Goal: Task Accomplishment & Management: Manage account settings

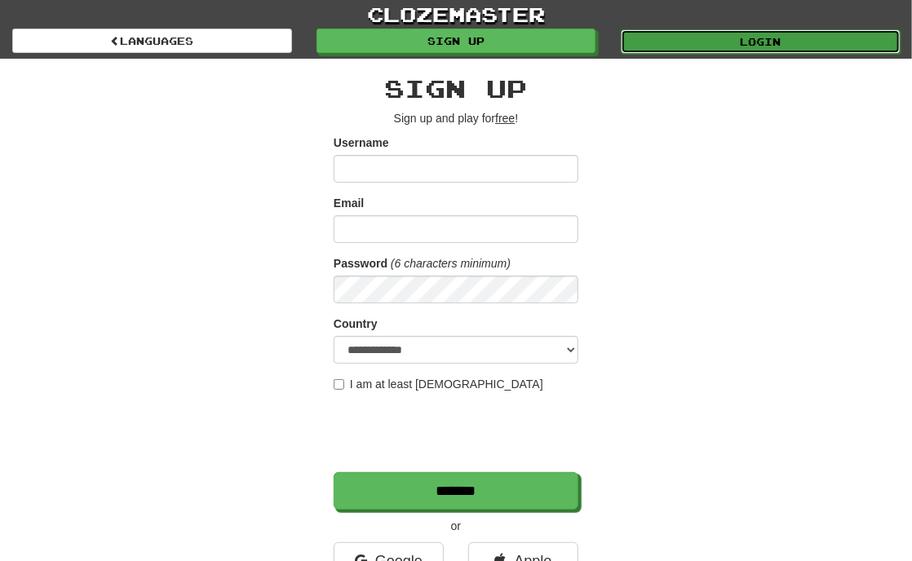
click at [670, 45] on link "Login" at bounding box center [761, 41] width 280 height 24
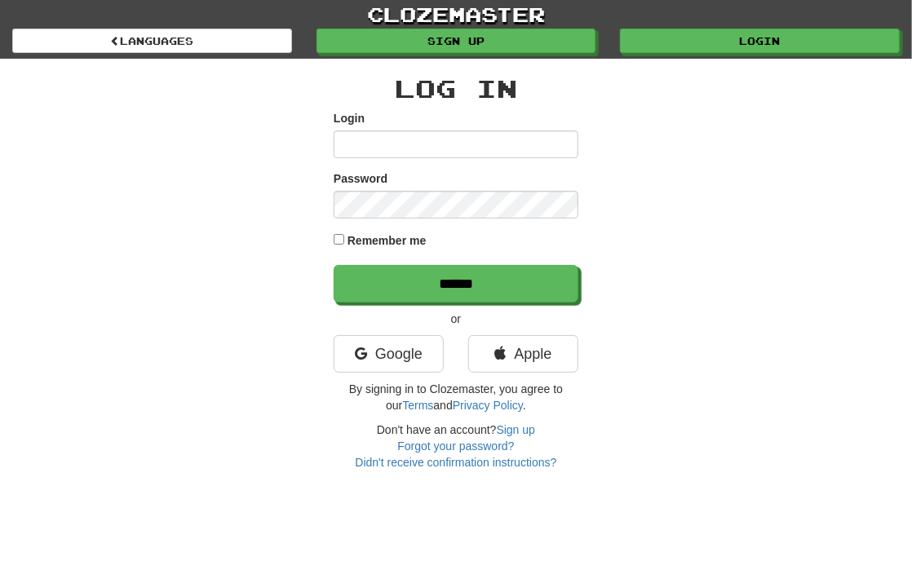
drag, startPoint x: 0, startPoint y: 0, endPoint x: 471, endPoint y: 134, distance: 489.5
click at [471, 134] on input "Login" at bounding box center [456, 145] width 245 height 28
type input "**********"
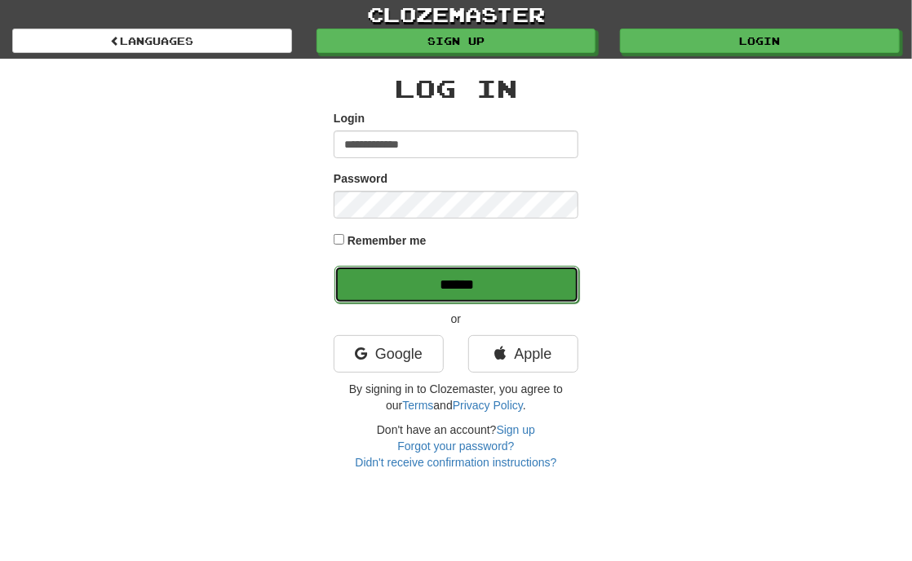
click at [556, 274] on input "******" at bounding box center [457, 285] width 245 height 38
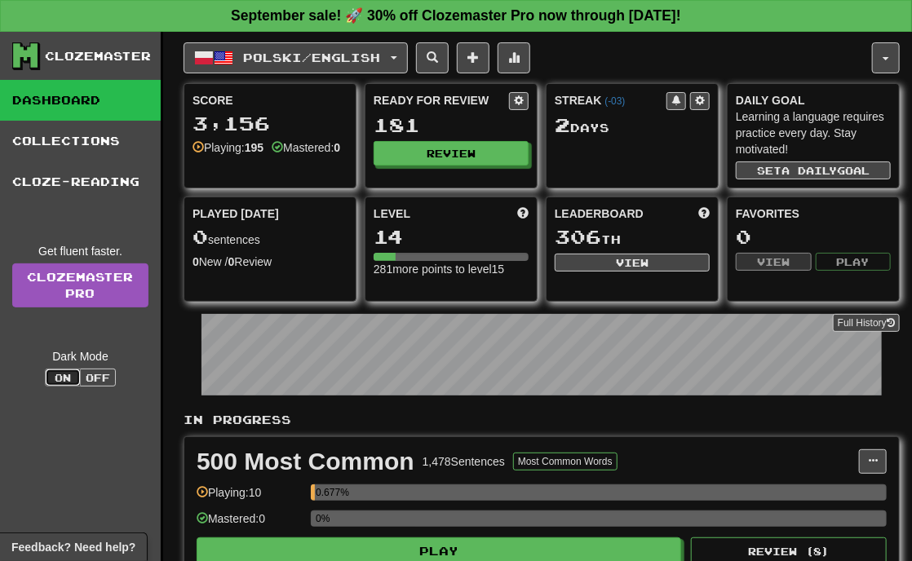
click at [78, 373] on button "On" at bounding box center [63, 378] width 36 height 18
click at [100, 373] on button "Off" at bounding box center [98, 378] width 36 height 18
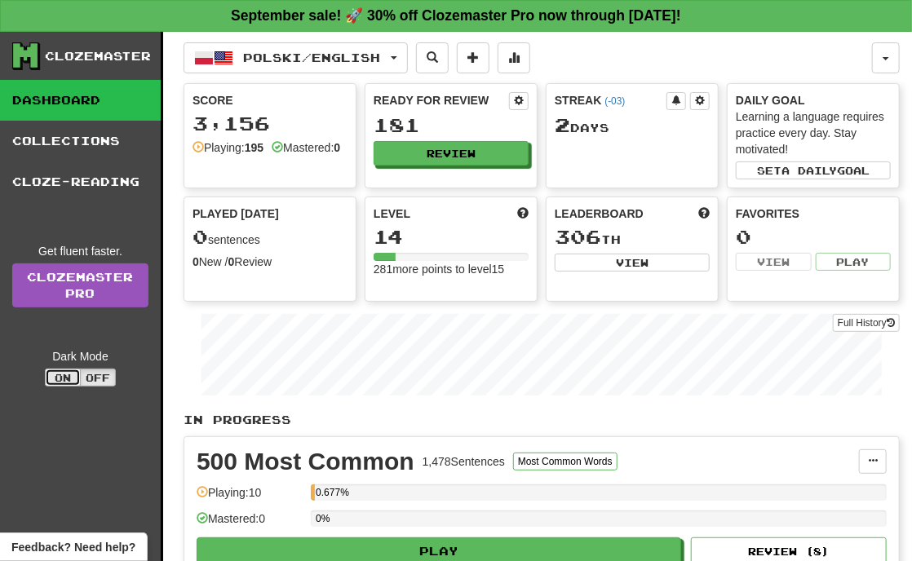
click at [63, 379] on button "On" at bounding box center [63, 378] width 36 height 18
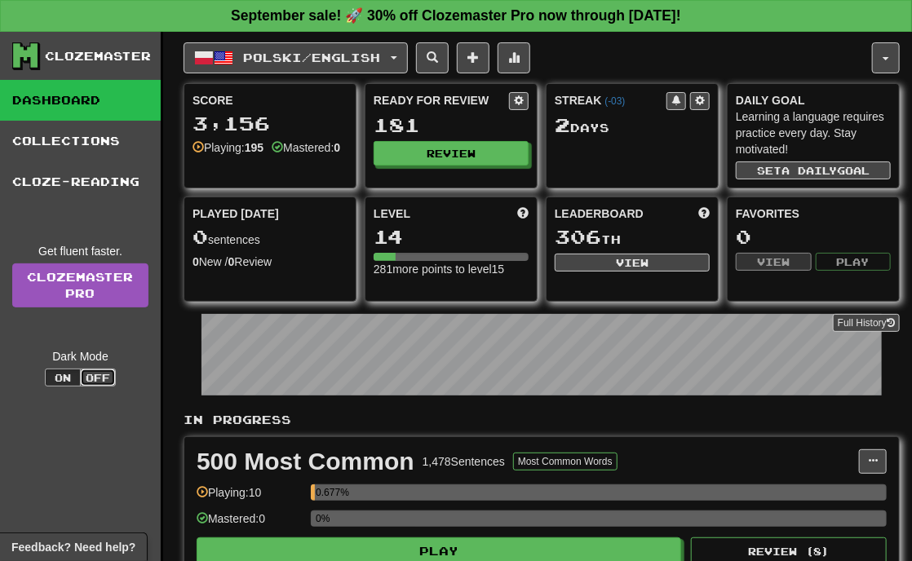
click at [85, 375] on button "Off" at bounding box center [98, 378] width 36 height 18
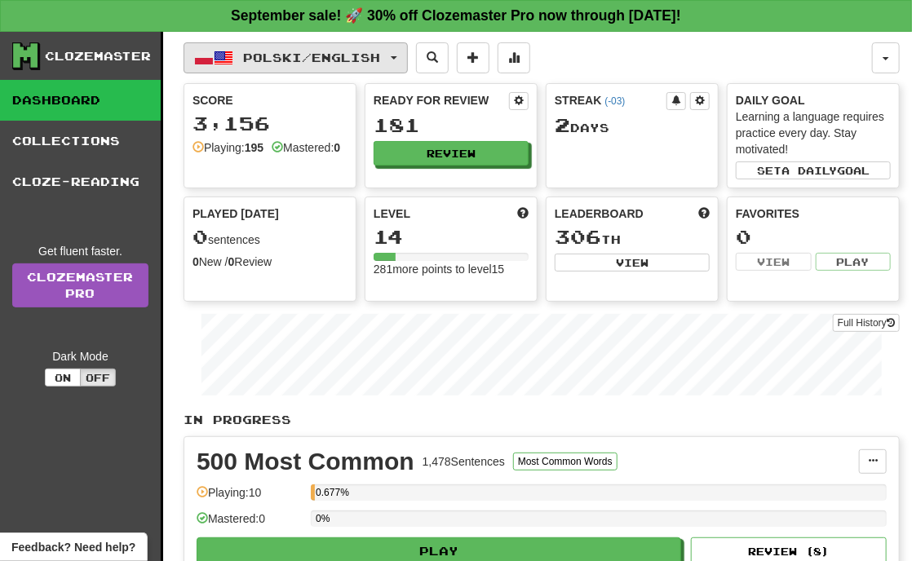
click at [374, 57] on span "Polski / English" at bounding box center [312, 58] width 137 height 14
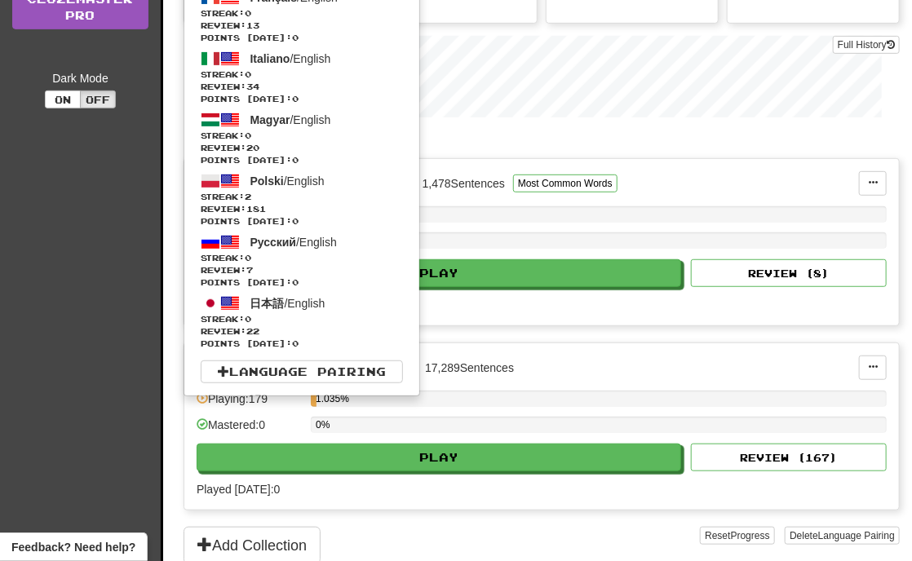
scroll to position [326, 0]
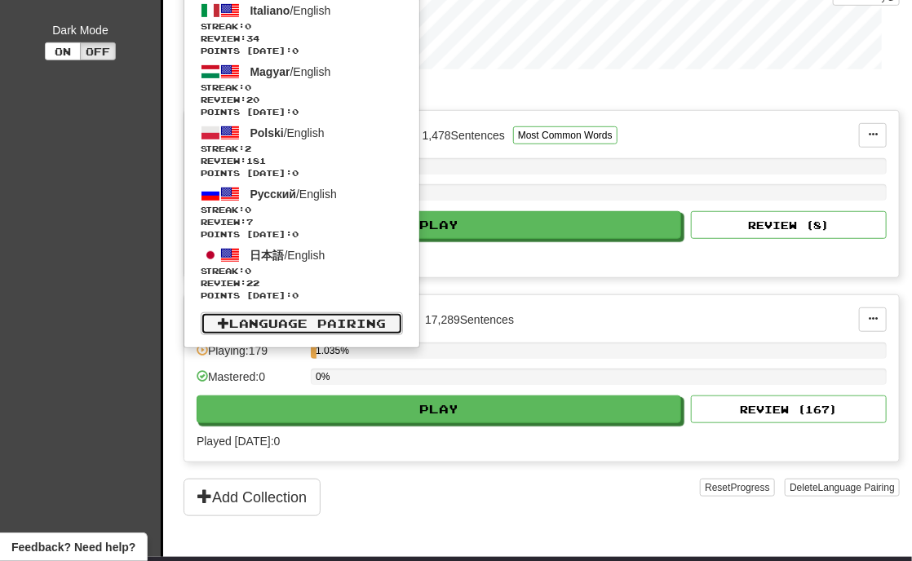
click at [305, 325] on link "Language Pairing" at bounding box center [302, 324] width 202 height 23
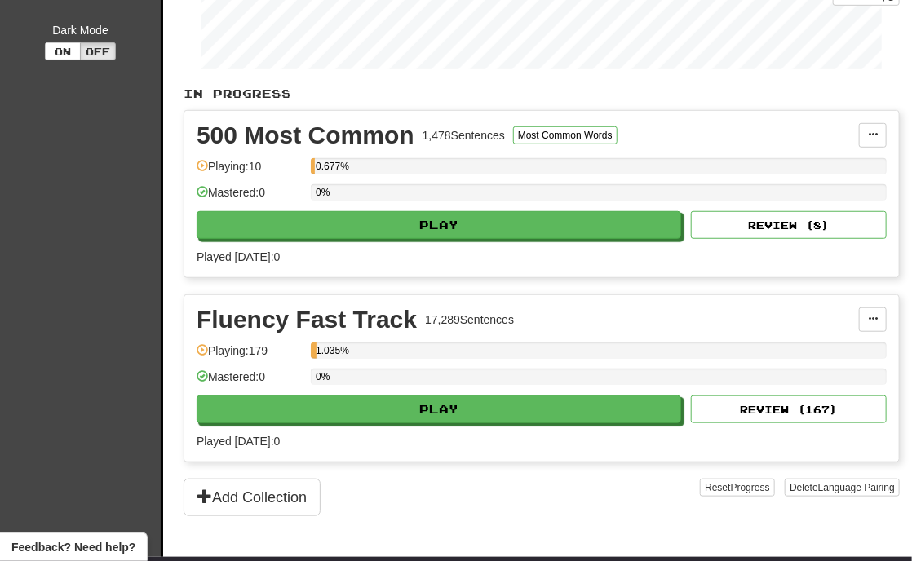
click at [868, 91] on p "In Progress" at bounding box center [542, 94] width 716 height 16
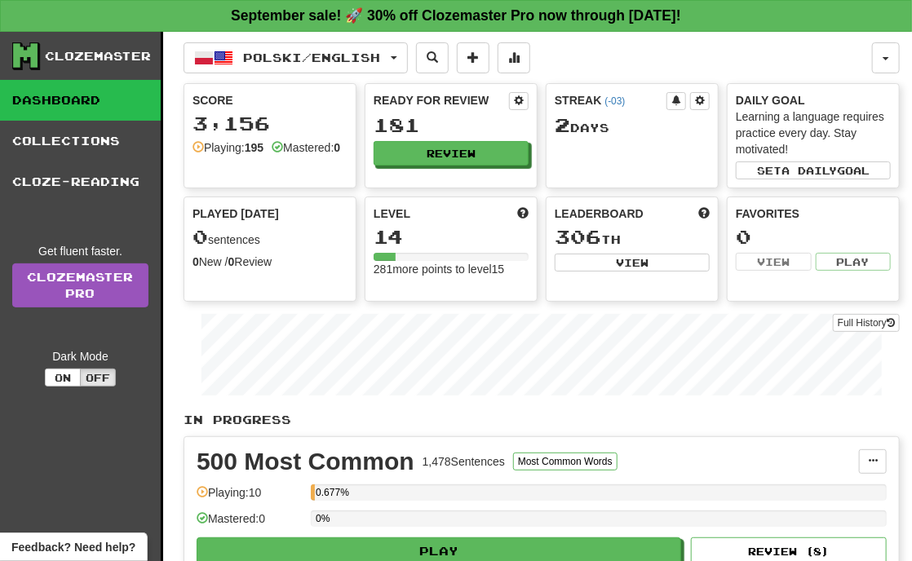
scroll to position [0, 0]
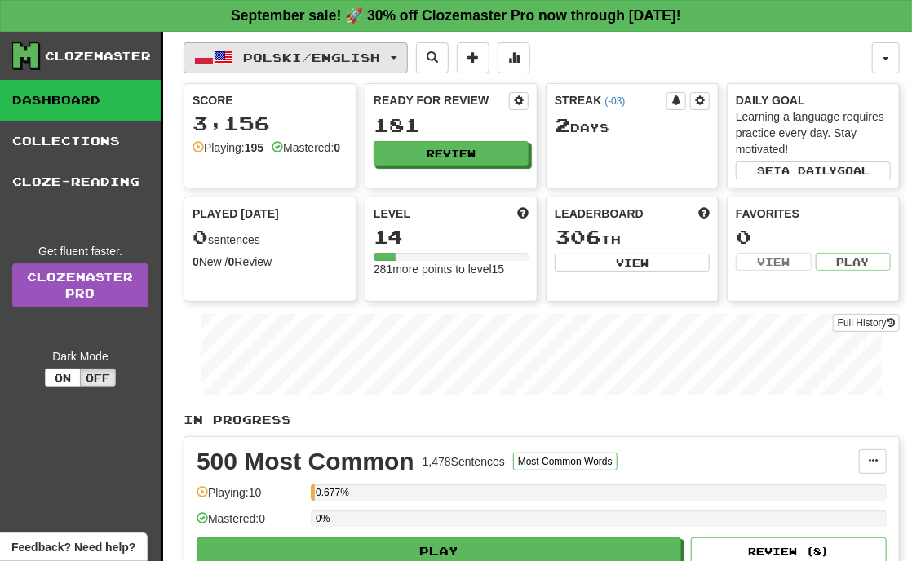
click at [353, 58] on span "Polski / English" at bounding box center [312, 58] width 137 height 14
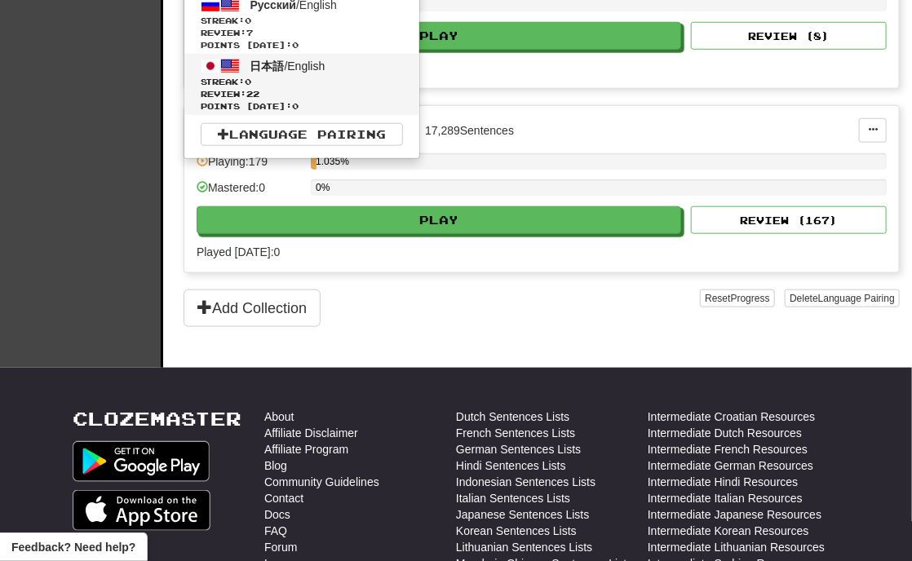
scroll to position [490, 0]
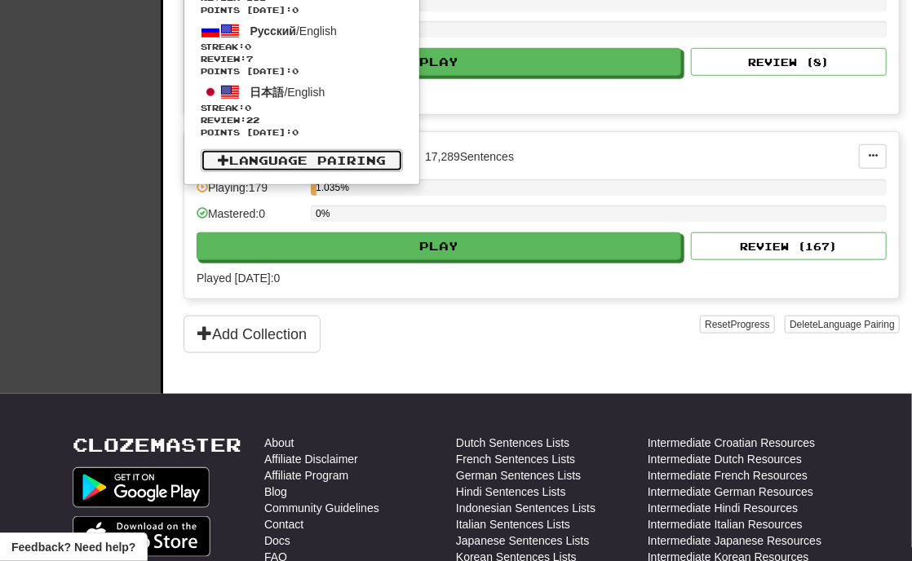
click at [287, 162] on link "Language Pairing" at bounding box center [302, 160] width 202 height 23
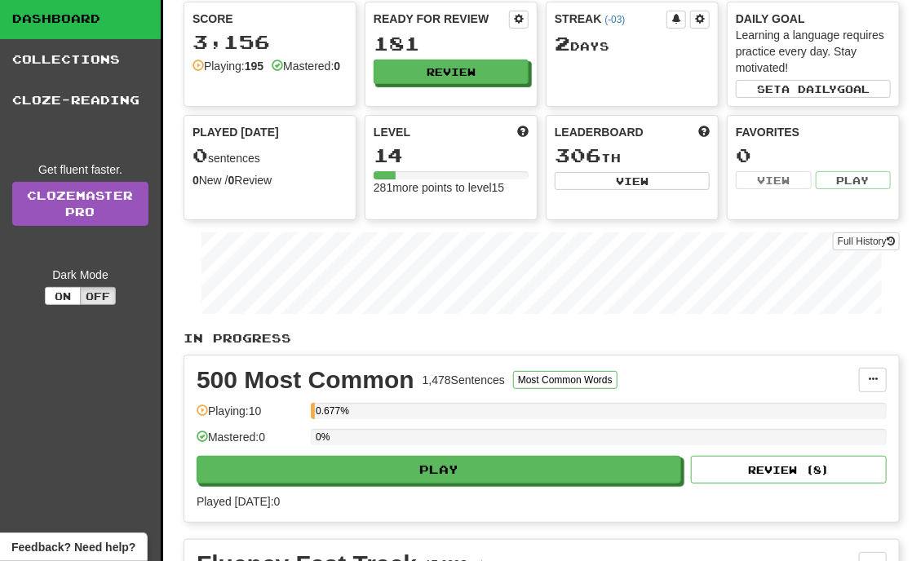
scroll to position [0, 0]
